Goal: Task Accomplishment & Management: Use online tool/utility

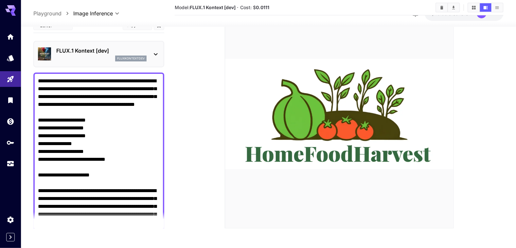
click at [130, 47] on p "FLUX.1 Kontext [dev]" at bounding box center [101, 51] width 90 height 8
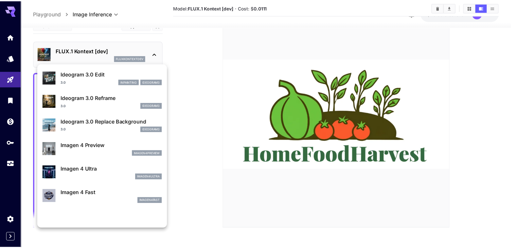
scroll to position [296, 0]
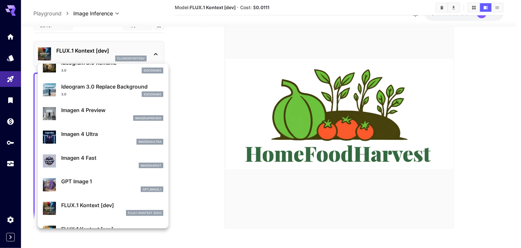
click at [84, 161] on p "Imagen 4 Fast" at bounding box center [112, 158] width 102 height 8
type input "**********"
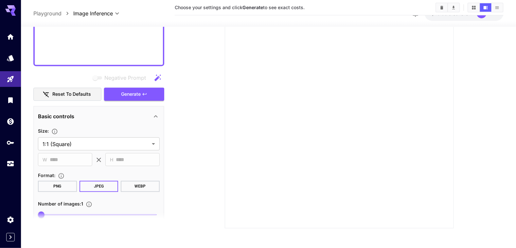
drag, startPoint x: 38, startPoint y: 81, endPoint x: 164, endPoint y: 232, distance: 197.0
click at [164, 232] on main "**********" at bounding box center [268, 79] width 470 height 310
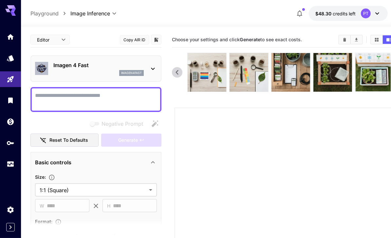
click at [67, 92] on textarea "Negative Prompt" at bounding box center [96, 100] width 122 height 16
paste textarea "**********"
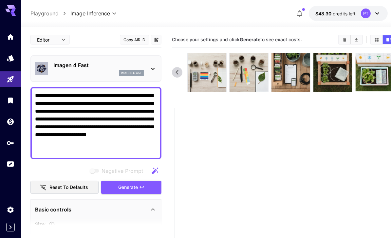
click at [48, 149] on textarea "**********" at bounding box center [96, 123] width 122 height 63
paste textarea "**********"
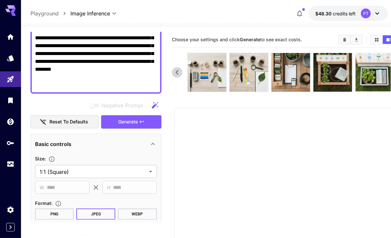
scroll to position [163, 0]
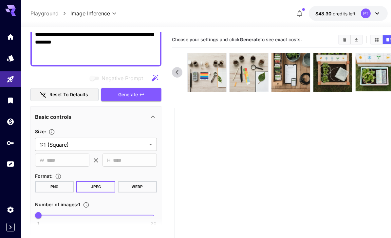
click at [135, 183] on button "WEBP" at bounding box center [137, 186] width 39 height 11
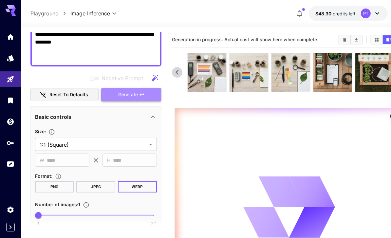
click at [120, 98] on button "Generate" at bounding box center [131, 94] width 60 height 13
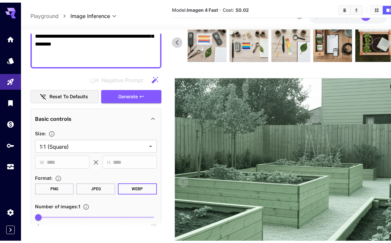
scroll to position [0, 0]
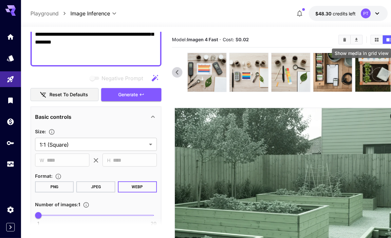
click at [379, 41] on icon "Show media in grid view" at bounding box center [376, 39] width 5 height 5
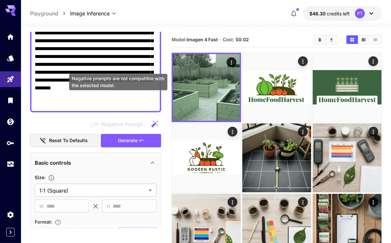
scroll to position [65, 0]
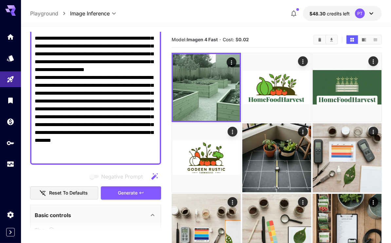
drag, startPoint x: 35, startPoint y: 83, endPoint x: 121, endPoint y: 160, distance: 115.5
click at [121, 160] on div "**********" at bounding box center [95, 93] width 131 height 143
paste textarea "**********"
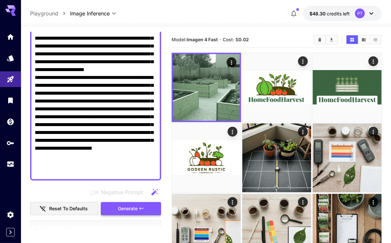
click at [135, 205] on span "Generate" at bounding box center [128, 209] width 20 height 8
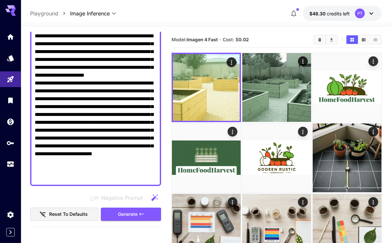
scroll to position [67, 0]
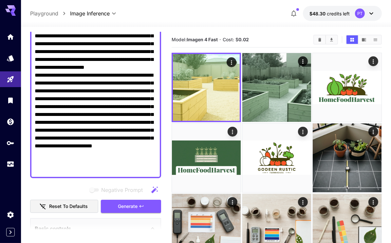
drag, startPoint x: 35, startPoint y: 96, endPoint x: 103, endPoint y: 167, distance: 98.9
click at [103, 167] on textarea "**********" at bounding box center [96, 98] width 122 height 149
paste textarea
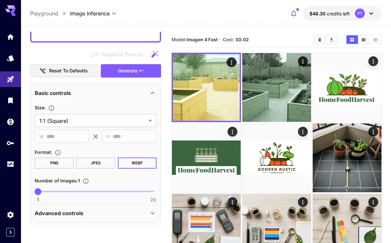
scroll to position [157, 0]
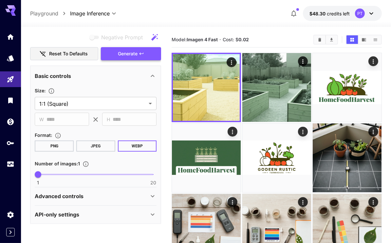
click at [130, 51] on span "Generate" at bounding box center [128, 54] width 20 height 8
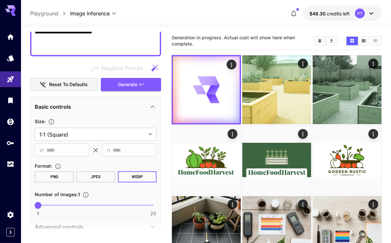
scroll to position [92, 0]
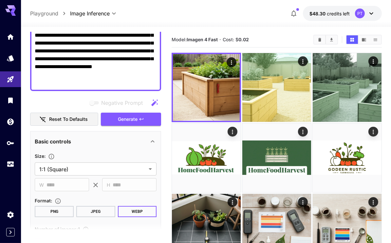
click at [106, 81] on textarea "**********" at bounding box center [96, 43] width 122 height 86
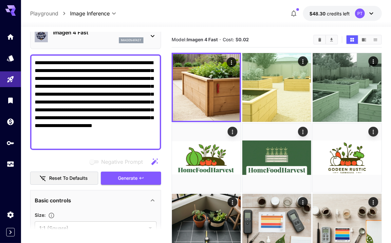
scroll to position [1, 0]
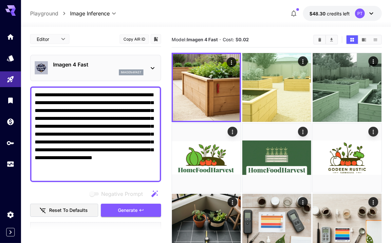
drag, startPoint x: 104, startPoint y: 82, endPoint x: 33, endPoint y: 86, distance: 70.5
click at [33, 86] on div "**********" at bounding box center [95, 134] width 131 height 96
paste textarea
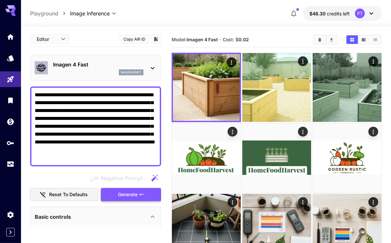
click at [125, 193] on span "Generate" at bounding box center [128, 194] width 20 height 8
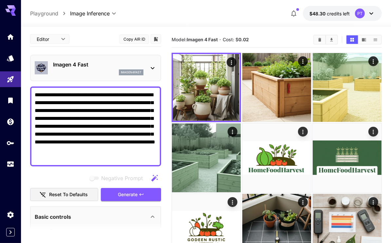
drag, startPoint x: 81, startPoint y: 155, endPoint x: 30, endPoint y: 85, distance: 87.4
paste textarea
click at [133, 195] on span "Generate" at bounding box center [128, 194] width 20 height 8
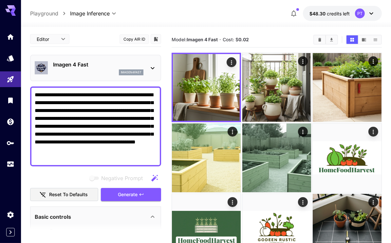
drag, startPoint x: 84, startPoint y: 159, endPoint x: 17, endPoint y: 89, distance: 97.2
paste textarea "*"
click at [133, 194] on span "Generate" at bounding box center [128, 194] width 20 height 8
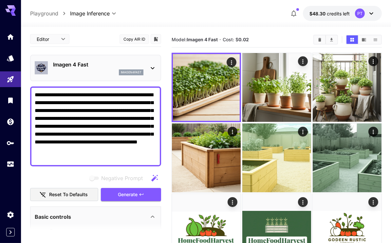
drag, startPoint x: 130, startPoint y: 157, endPoint x: 28, endPoint y: 90, distance: 121.5
paste textarea "**********"
click at [141, 189] on button "Generate" at bounding box center [131, 194] width 60 height 13
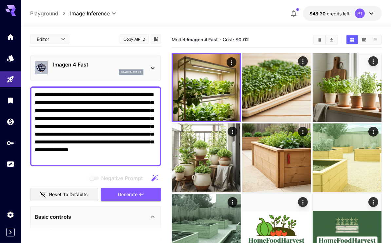
drag, startPoint x: 35, startPoint y: 93, endPoint x: 167, endPoint y: 171, distance: 152.8
paste textarea
click at [129, 193] on span "Generate" at bounding box center [128, 194] width 20 height 8
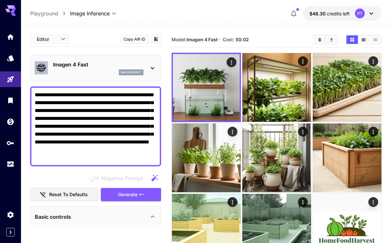
drag, startPoint x: 35, startPoint y: 95, endPoint x: 135, endPoint y: 170, distance: 126.0
paste textarea
click at [123, 195] on span "Generate" at bounding box center [128, 194] width 20 height 8
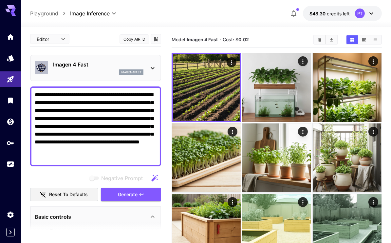
drag, startPoint x: 76, startPoint y: 155, endPoint x: 24, endPoint y: 91, distance: 83.3
paste textarea "**********"
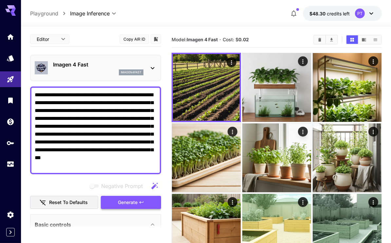
type textarea "**********"
drag, startPoint x: 118, startPoint y: 201, endPoint x: 106, endPoint y: 199, distance: 12.3
click at [117, 201] on button "Generate" at bounding box center [131, 202] width 60 height 13
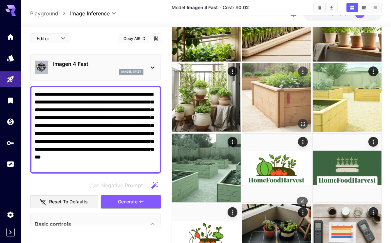
scroll to position [65, 0]
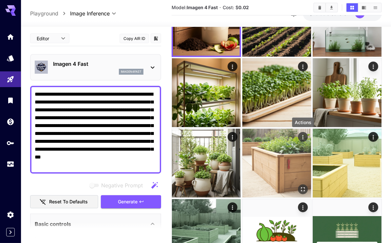
click at [300, 135] on icon "Actions" at bounding box center [302, 137] width 7 height 7
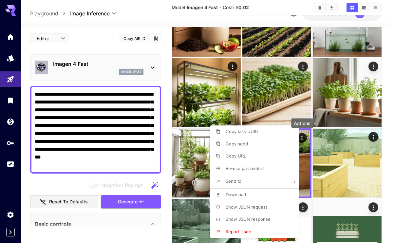
click at [238, 191] on p "Download" at bounding box center [235, 194] width 20 height 7
click at [167, 133] on div at bounding box center [198, 121] width 396 height 243
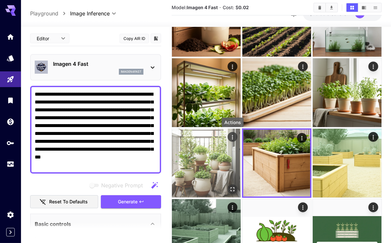
click at [231, 135] on icon "Actions" at bounding box center [232, 137] width 7 height 7
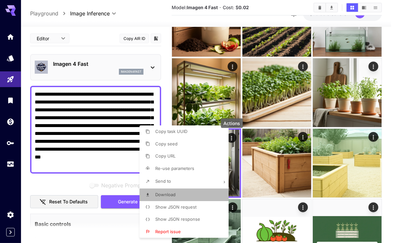
click at [190, 192] on li "Download" at bounding box center [185, 195] width 93 height 12
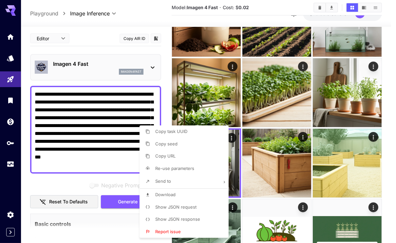
click at [374, 68] on div at bounding box center [198, 121] width 396 height 243
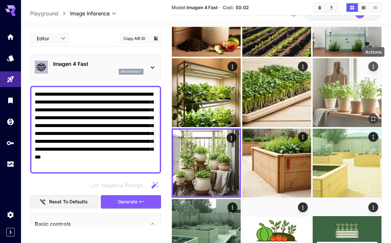
click at [374, 67] on icon "Actions" at bounding box center [373, 66] width 7 height 7
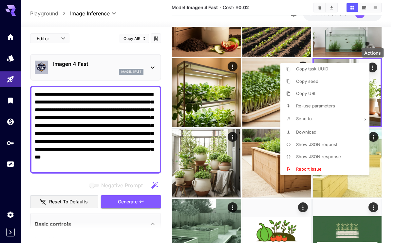
click at [315, 133] on span "Download" at bounding box center [306, 131] width 20 height 5
click at [390, 73] on div at bounding box center [198, 121] width 396 height 243
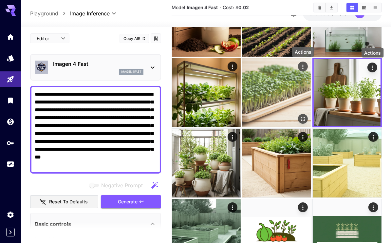
click at [303, 63] on icon "Actions" at bounding box center [302, 66] width 7 height 7
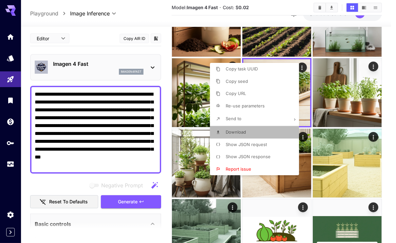
click at [263, 135] on li "Download" at bounding box center [256, 132] width 93 height 12
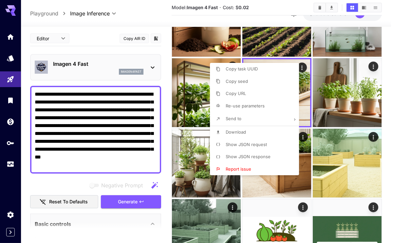
click at [165, 61] on div at bounding box center [198, 121] width 396 height 243
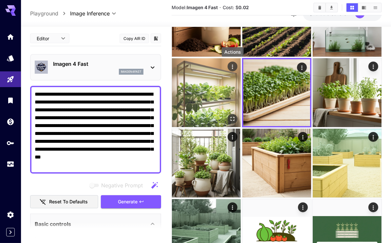
click at [231, 63] on icon "Actions" at bounding box center [232, 66] width 7 height 7
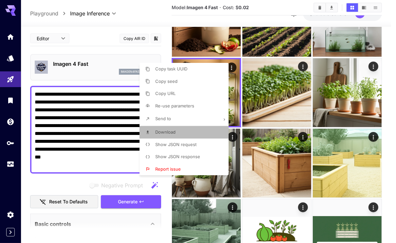
click at [181, 133] on li "Download" at bounding box center [185, 132] width 93 height 12
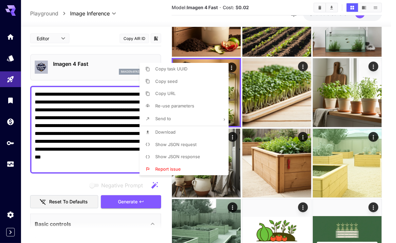
click at [166, 50] on div at bounding box center [198, 121] width 396 height 243
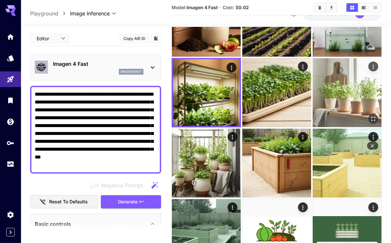
scroll to position [0, 0]
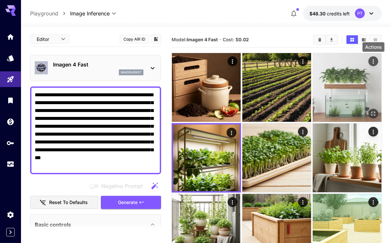
click at [371, 60] on icon "Actions" at bounding box center [373, 61] width 7 height 7
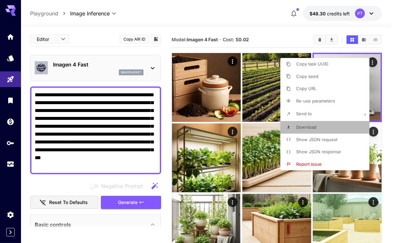
click at [301, 123] on li "Download" at bounding box center [326, 127] width 93 height 12
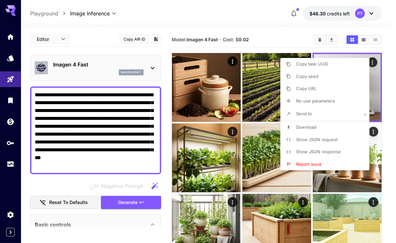
click at [167, 64] on div at bounding box center [198, 121] width 396 height 243
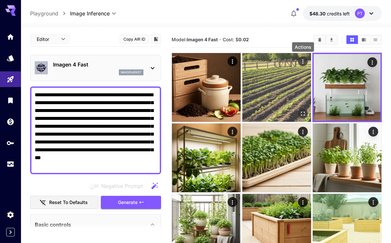
click at [303, 59] on icon "Actions" at bounding box center [302, 61] width 7 height 7
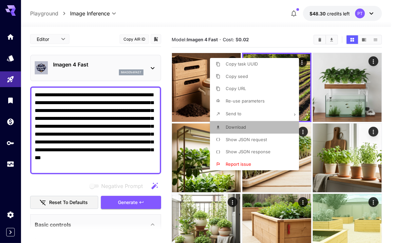
click at [242, 127] on span "Download" at bounding box center [235, 126] width 20 height 5
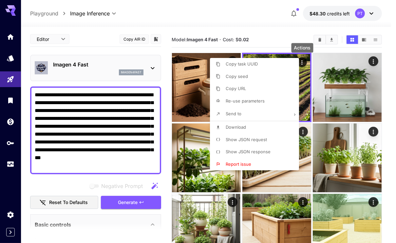
click at [169, 67] on div at bounding box center [198, 121] width 396 height 243
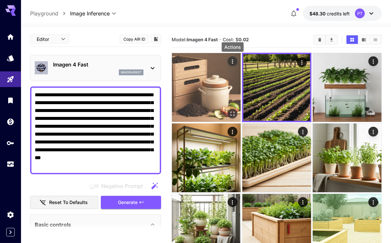
click at [234, 61] on icon "Actions" at bounding box center [232, 61] width 7 height 7
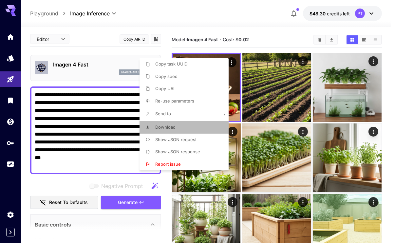
click at [171, 125] on span "Download" at bounding box center [165, 126] width 20 height 5
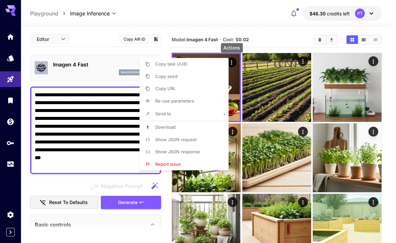
click at [202, 30] on div at bounding box center [198, 121] width 396 height 243
